Goal: Task Accomplishment & Management: Manage account settings

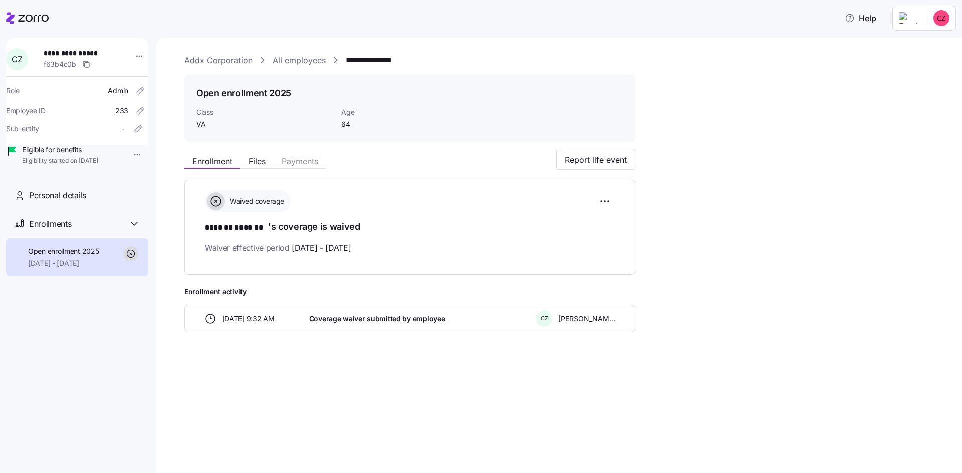
click at [231, 60] on link "Addx Corporation" at bounding box center [218, 60] width 68 height 13
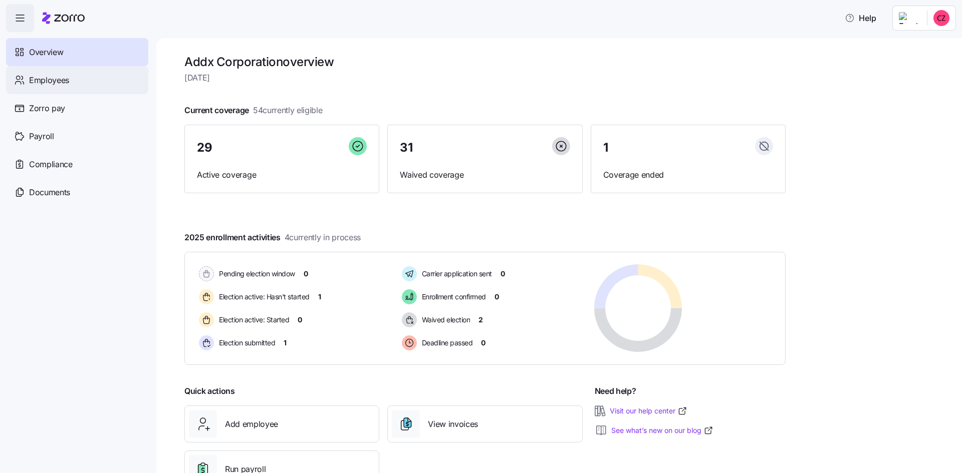
click at [65, 84] on span "Employees" at bounding box center [49, 80] width 40 height 13
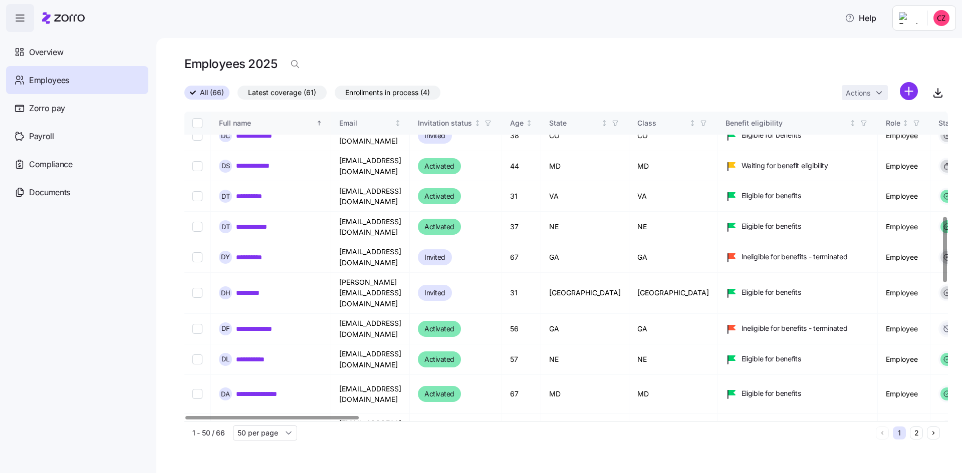
scroll to position [175, 0]
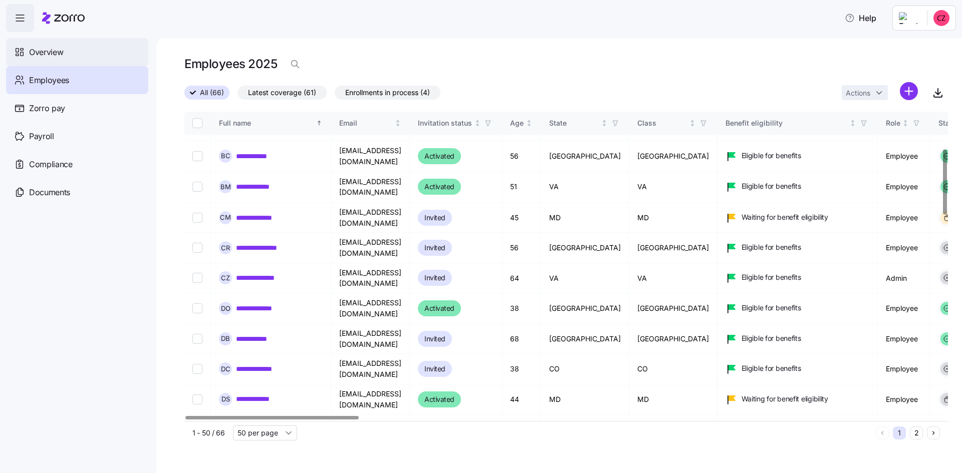
click at [34, 52] on span "Overview" at bounding box center [46, 52] width 34 height 13
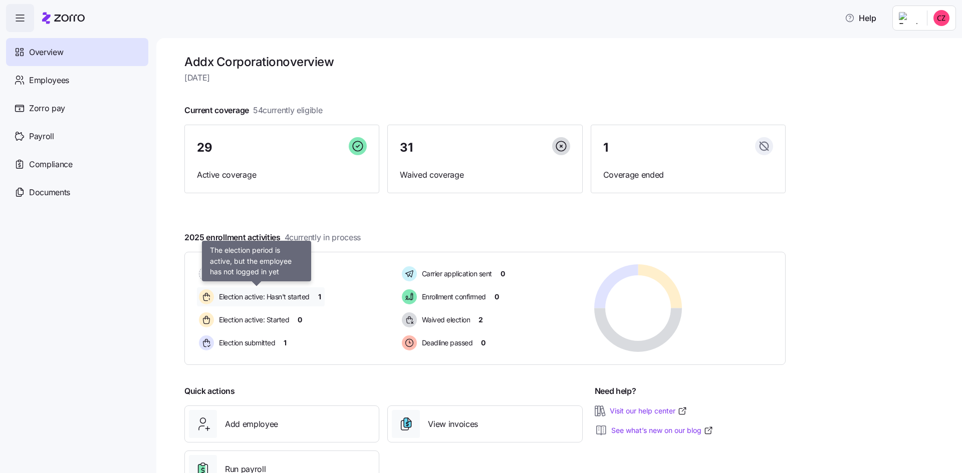
click at [274, 298] on span "Election active: Hasn't started" at bounding box center [263, 297] width 94 height 10
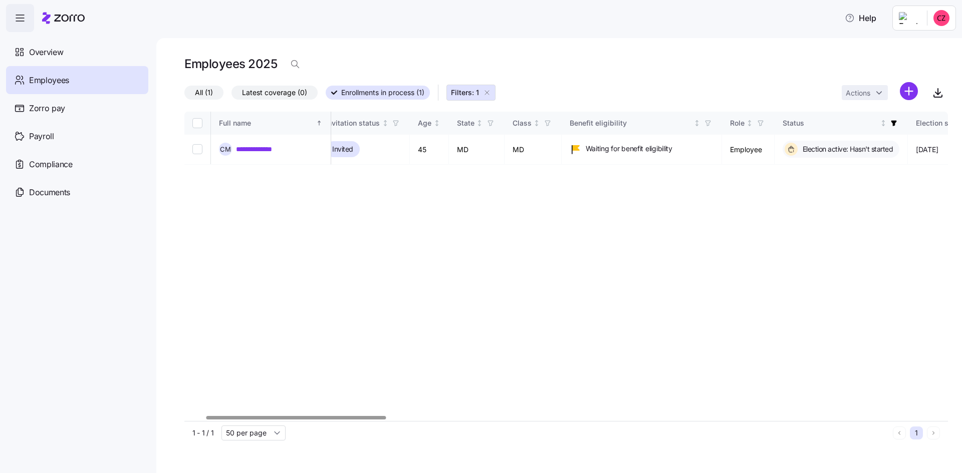
scroll to position [0, 86]
click at [352, 416] on div at bounding box center [296, 418] width 180 height 4
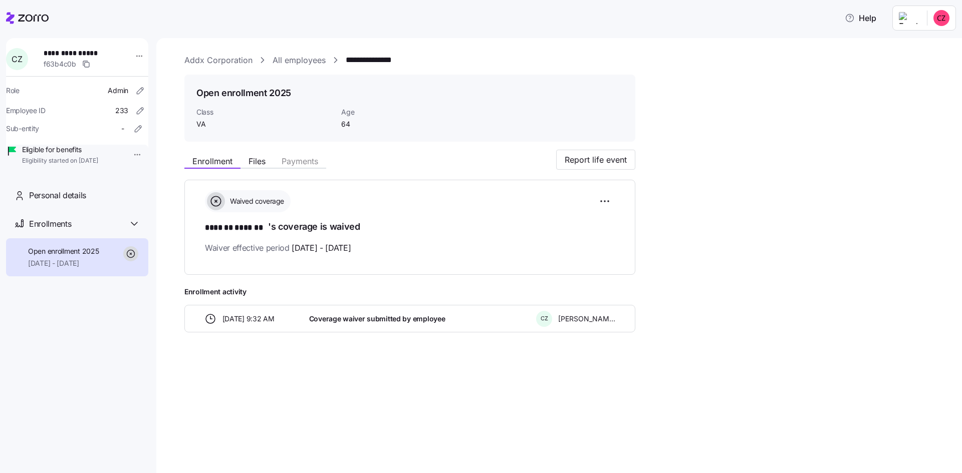
click at [234, 56] on link "Addx Corporation" at bounding box center [218, 60] width 68 height 13
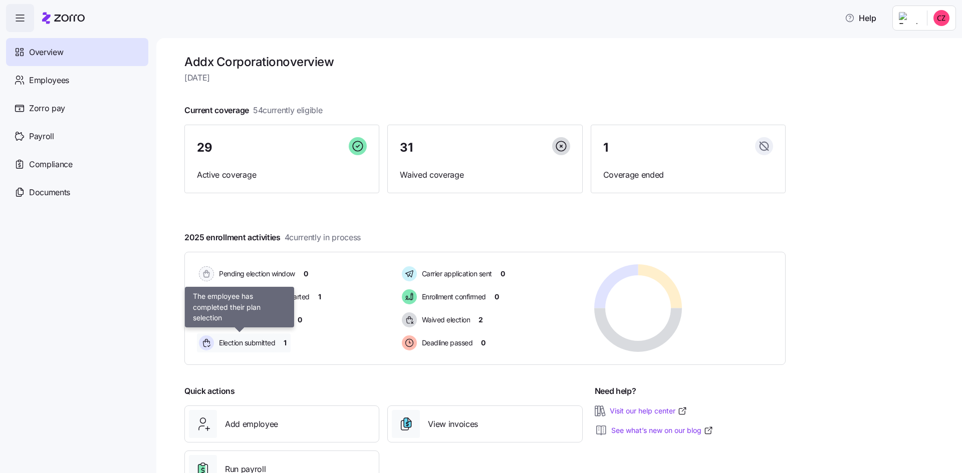
click at [270, 343] on span "Election submitted" at bounding box center [245, 343] width 59 height 10
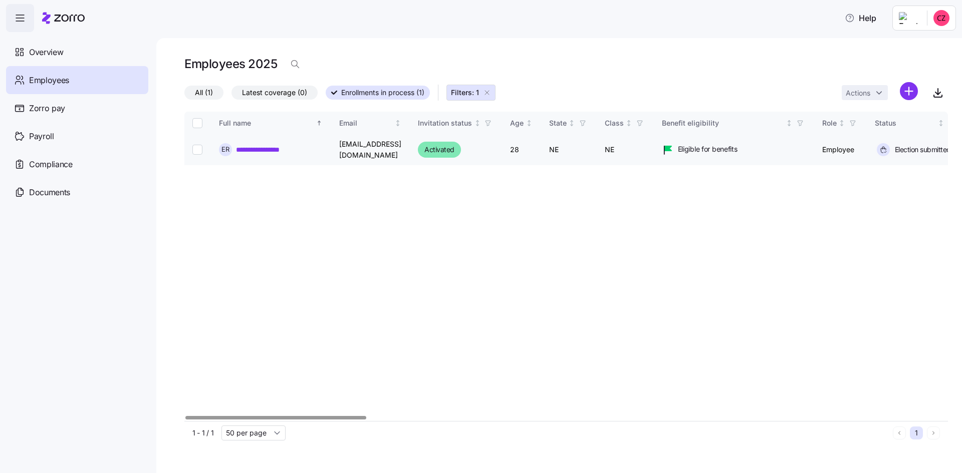
click at [197, 153] on input "Select record 1" at bounding box center [197, 150] width 10 height 10
checkbox input "true"
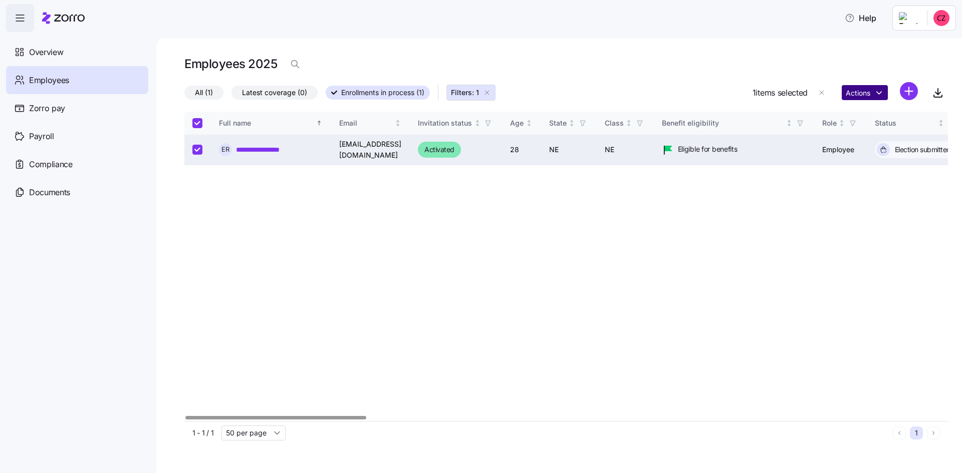
click at [878, 91] on html "**********" at bounding box center [481, 233] width 962 height 467
click at [364, 295] on html "**********" at bounding box center [481, 233] width 962 height 467
click at [197, 121] on input "Select all records" at bounding box center [197, 123] width 10 height 10
checkbox input "false"
